Goal: Task Accomplishment & Management: Use online tool/utility

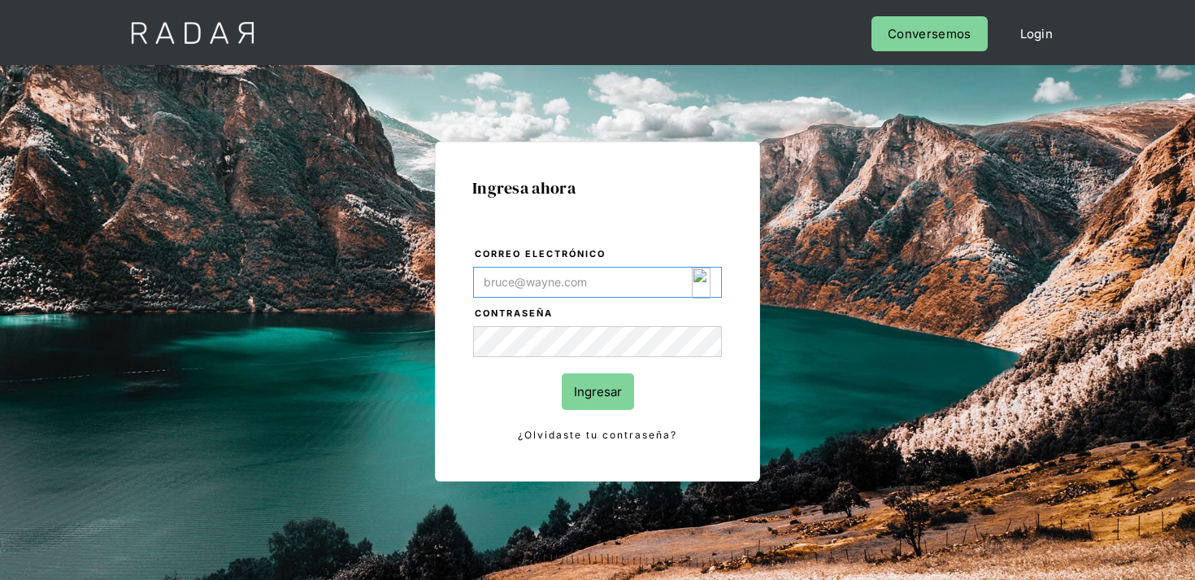
click at [706, 289] on img "Login Form" at bounding box center [701, 283] width 19 height 31
type input "[EMAIL_ADDRESS][DOMAIN_NAME]"
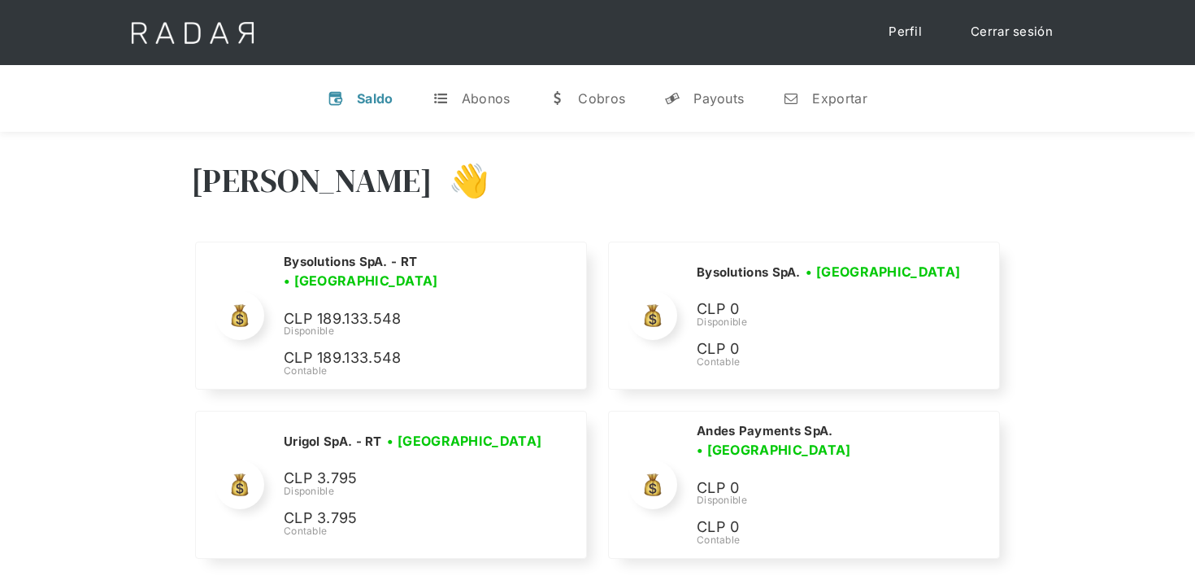
click at [717, 120] on div "v Saldo t Abonos w [GEOGRAPHIC_DATA] y Payouts n Exportar" at bounding box center [597, 98] width 1195 height 67
click at [722, 106] on div "Payouts" at bounding box center [719, 98] width 50 height 16
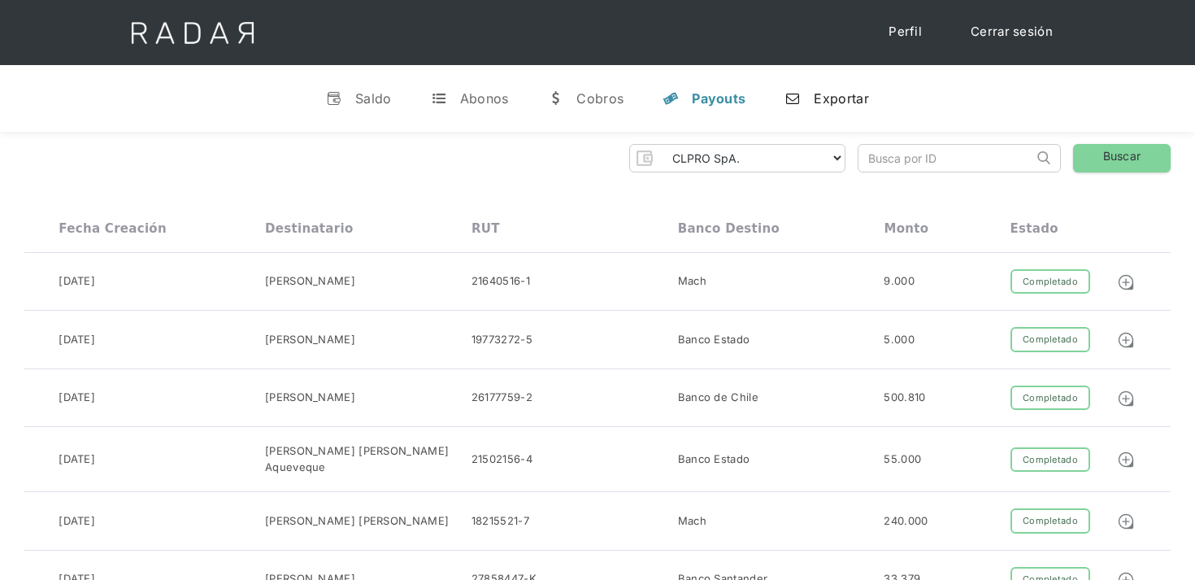
click at [832, 92] on div "Exportar" at bounding box center [841, 98] width 54 height 16
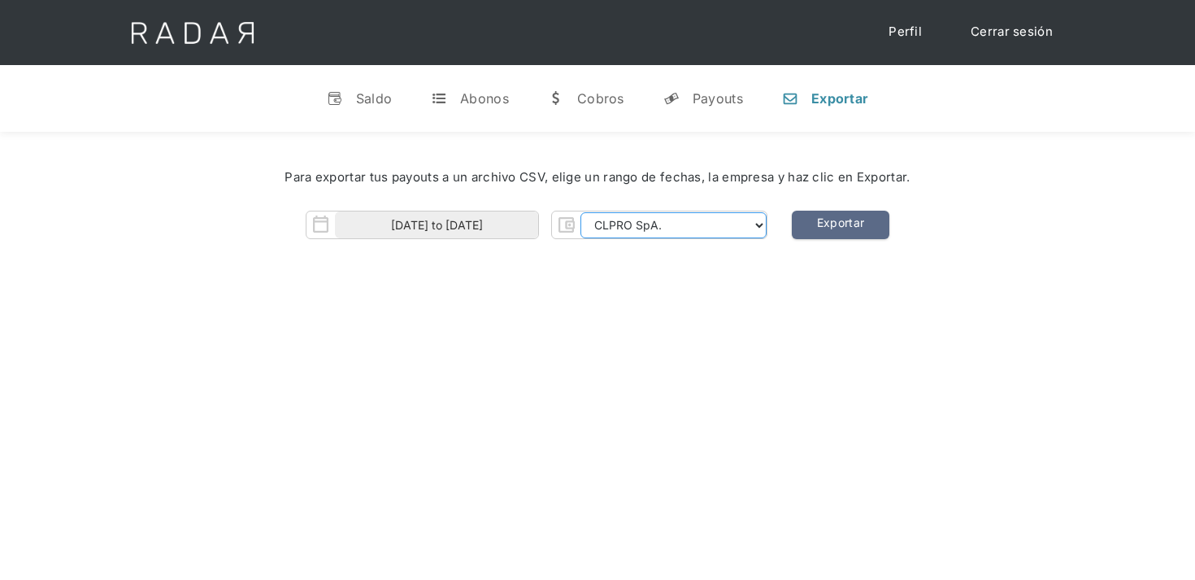
click at [603, 228] on select "CLPRO SpA. Coster SpA. Urigol SpA. Bysolutions SpA. Clmax SpA. Andes Payments S…" at bounding box center [674, 225] width 186 height 26
select select "bysolutions-rt"
click at [582, 212] on select "CLPRO SpA. Coster SpA. Urigol SpA. Bysolutions SpA. Clmax SpA. Andes Payments S…" at bounding box center [674, 225] width 186 height 26
click at [841, 228] on link "Exportar" at bounding box center [841, 225] width 98 height 28
